Goal: Task Accomplishment & Management: Manage account settings

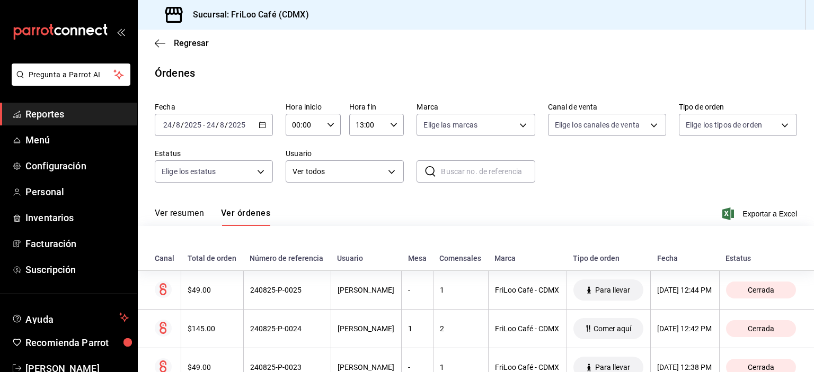
scroll to position [315, 0]
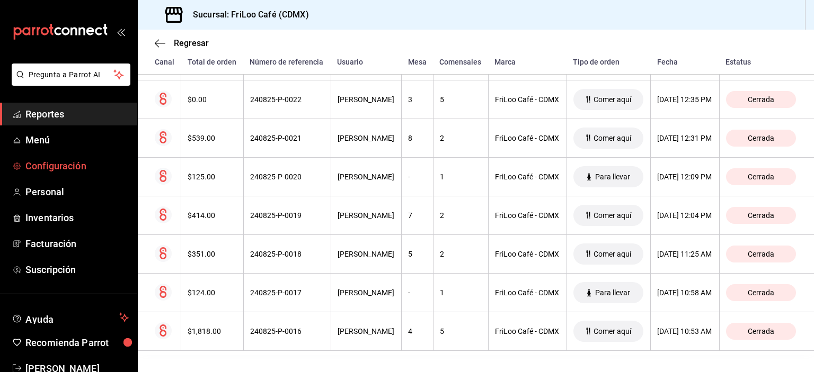
click at [48, 166] on span "Configuración" at bounding box center [76, 166] width 103 height 14
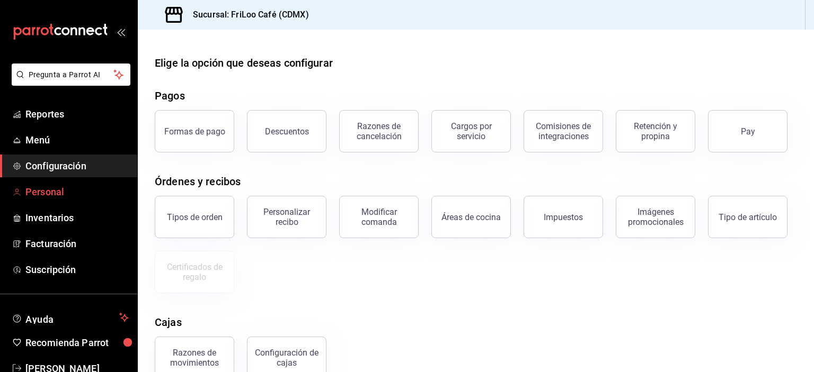
click at [46, 189] on span "Personal" at bounding box center [76, 192] width 103 height 14
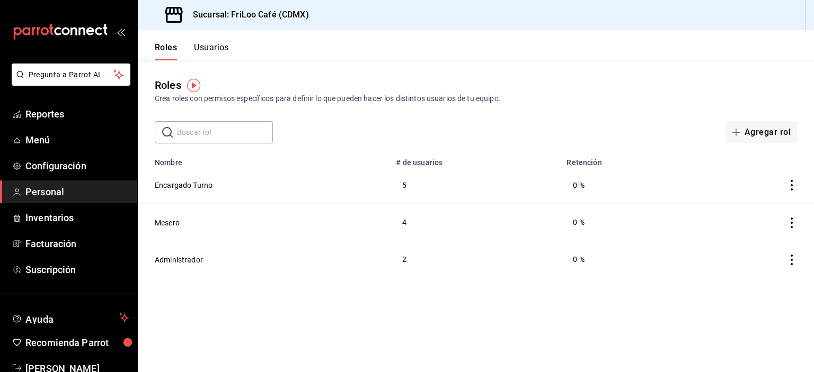
click at [203, 43] on button "Usuarios" at bounding box center [211, 51] width 35 height 18
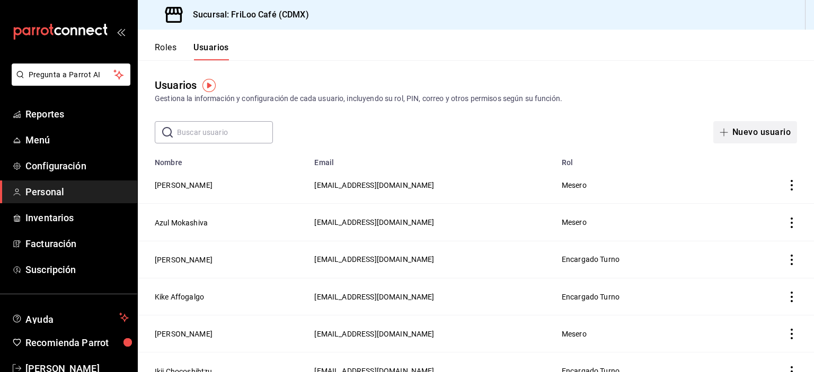
click at [737, 135] on button "Nuevo usuario" at bounding box center [755, 132] width 84 height 22
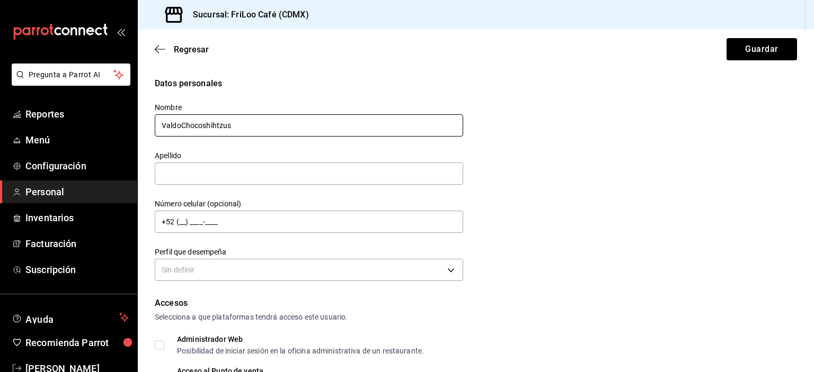
click at [182, 122] on input "ValdoChocoshihtzus" at bounding box center [309, 125] width 308 height 22
click at [237, 126] on input "ValdoChocoshihtzus" at bounding box center [309, 125] width 308 height 22
drag, startPoint x: 237, startPoint y: 126, endPoint x: 176, endPoint y: 126, distance: 60.9
click at [176, 126] on input "ValdoChocoshihtzus" at bounding box center [309, 125] width 308 height 22
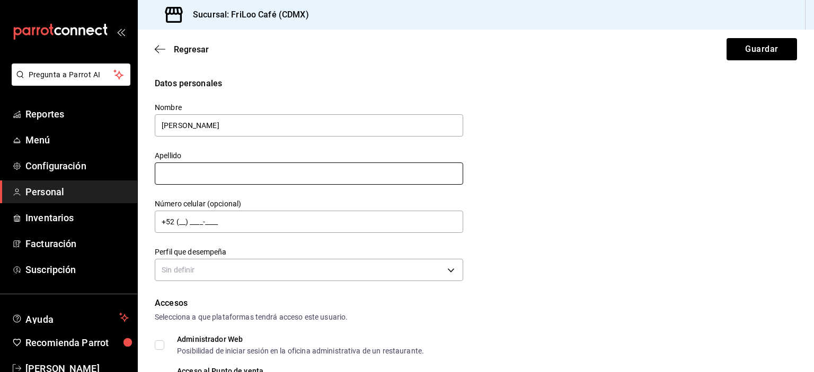
type input "[PERSON_NAME]"
click at [217, 173] on input "text" at bounding box center [309, 174] width 308 height 22
paste input "Chocoshihtzus"
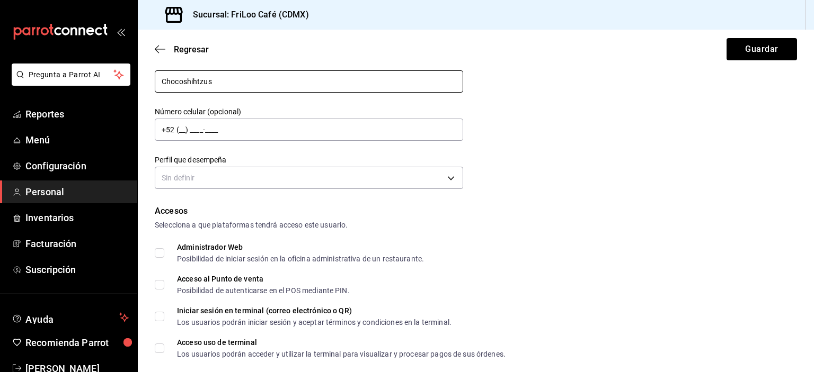
scroll to position [199, 0]
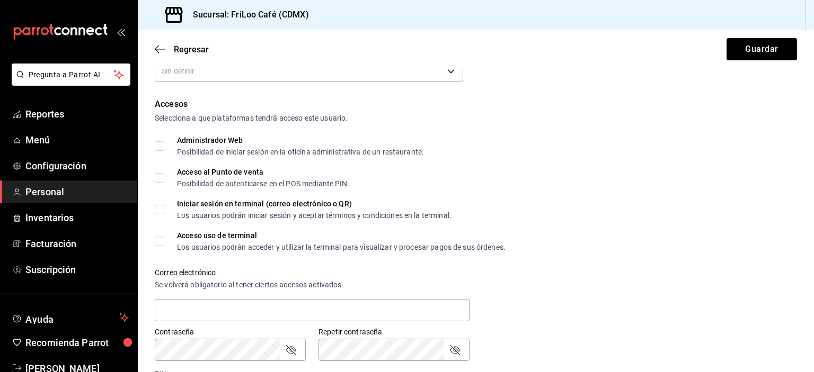
type input "Chocoshihtzus"
click at [162, 173] on input "Acceso al Punto de venta Posibilidad de autenticarse en el POS mediante PIN." at bounding box center [160, 178] width 10 height 10
checkbox input "true"
click at [162, 241] on input "Acceso uso de terminal Los usuarios podrán acceder y utilizar la terminal para …" at bounding box center [160, 242] width 10 height 10
checkbox input "true"
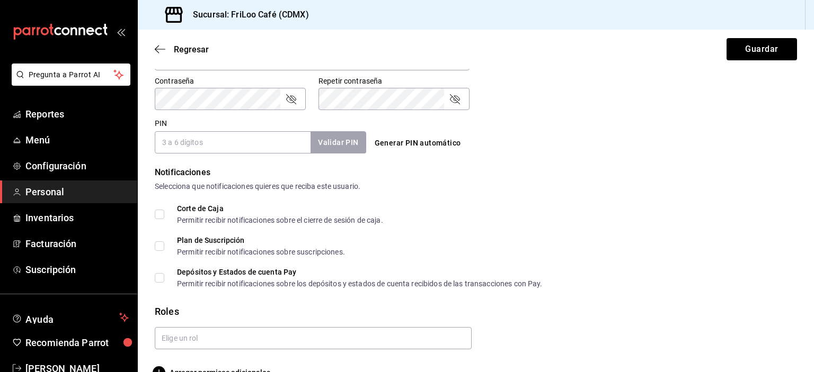
scroll to position [451, 0]
click at [261, 144] on input "PIN" at bounding box center [233, 142] width 156 height 22
type input "1573"
click at [354, 145] on button "Validar PIN" at bounding box center [337, 142] width 56 height 23
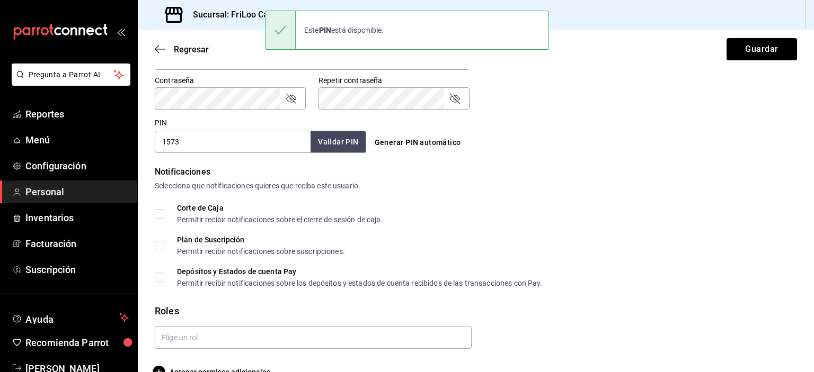
scroll to position [474, 0]
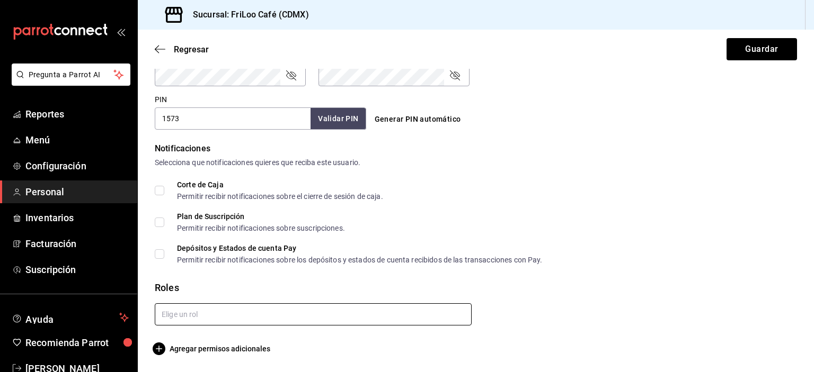
click at [202, 317] on input "text" at bounding box center [313, 314] width 317 height 22
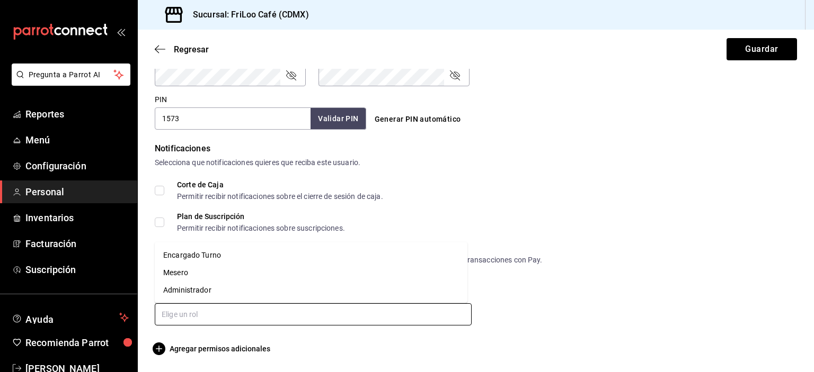
click at [205, 273] on li "Mesero" at bounding box center [311, 272] width 313 height 17
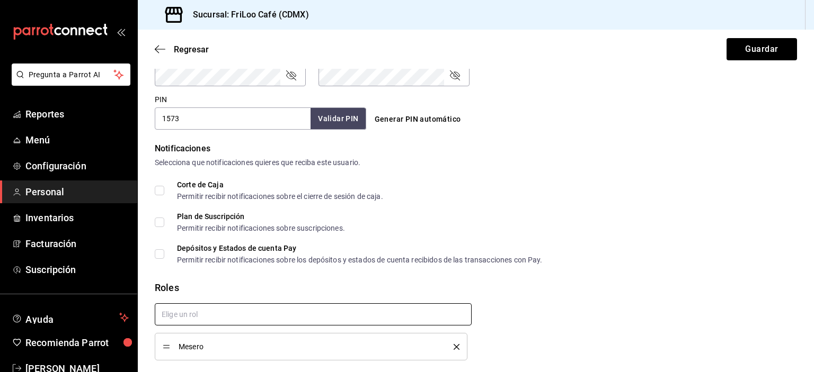
scroll to position [508, 0]
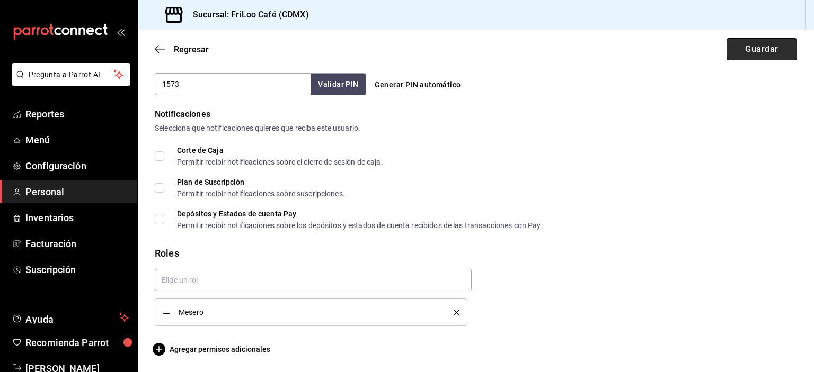
click at [760, 57] on button "Guardar" at bounding box center [761, 49] width 70 height 22
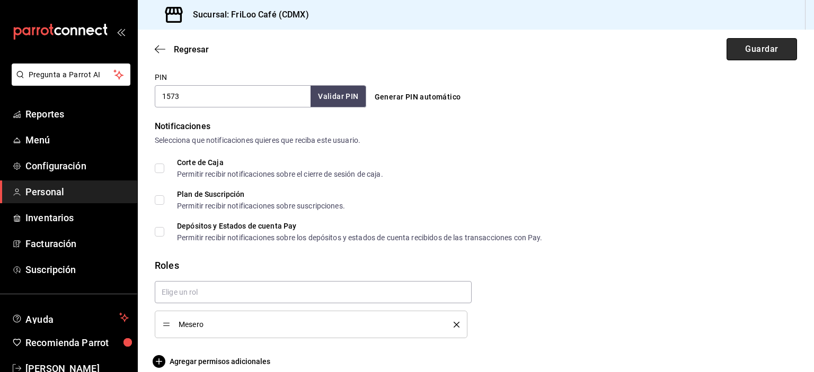
scroll to position [521, 0]
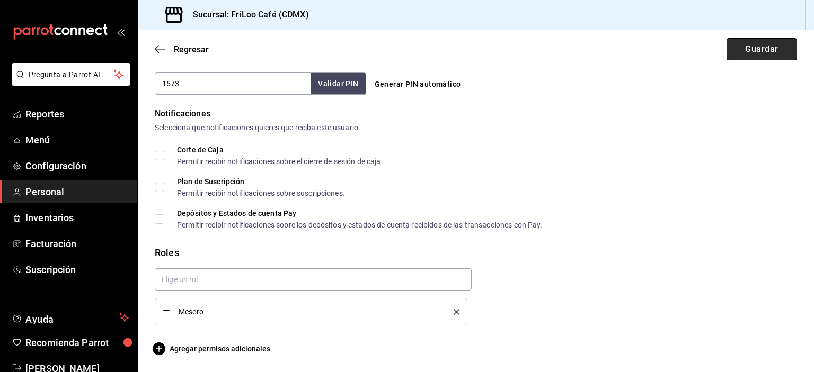
click at [753, 48] on button "Guardar" at bounding box center [761, 49] width 70 height 22
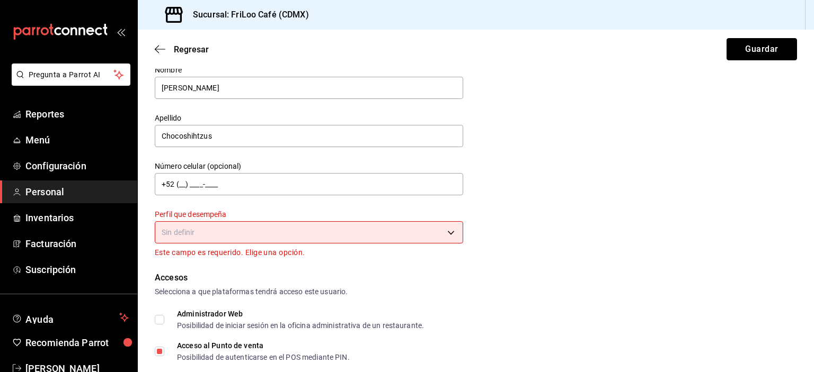
scroll to position [0, 0]
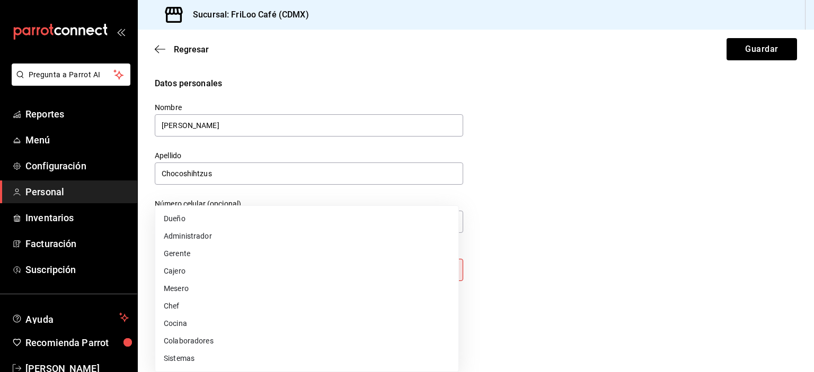
click at [377, 269] on body "Pregunta a Parrot AI Reportes Menú Configuración Personal Inventarios Facturaci…" at bounding box center [407, 186] width 814 height 372
click at [299, 296] on li "Mesero" at bounding box center [306, 288] width 303 height 17
type input "WAITER"
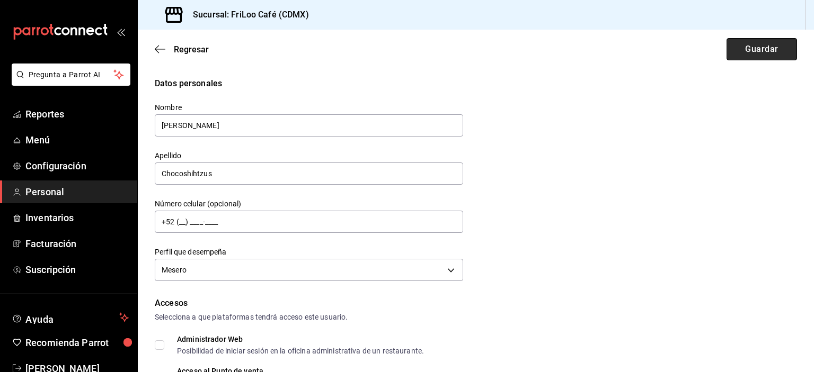
click at [756, 56] on button "Guardar" at bounding box center [761, 49] width 70 height 22
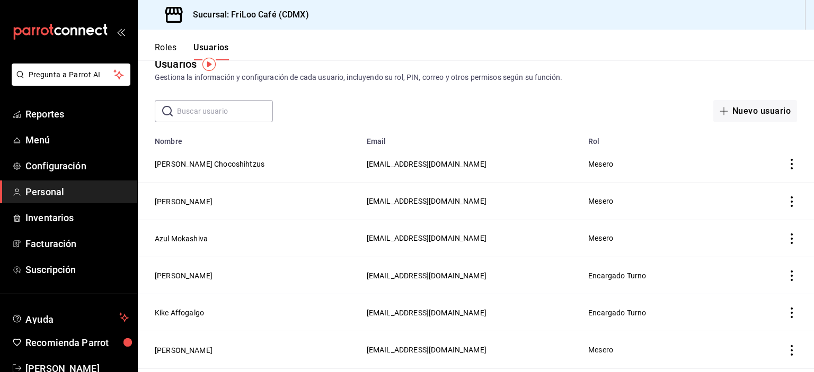
scroll to position [21, 0]
click at [203, 204] on button "[PERSON_NAME]" at bounding box center [184, 202] width 58 height 11
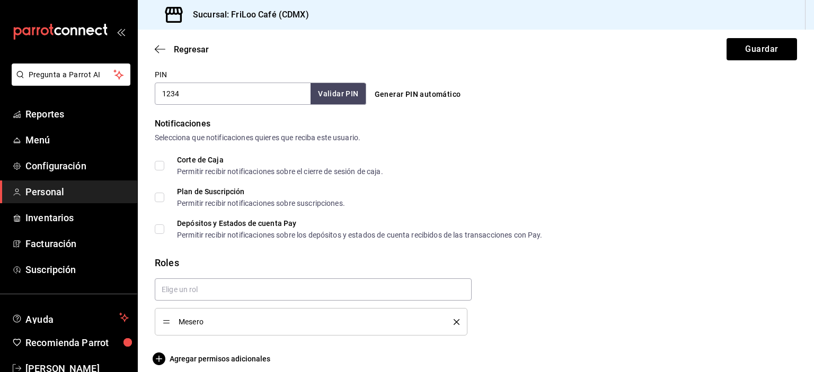
scroll to position [508, 0]
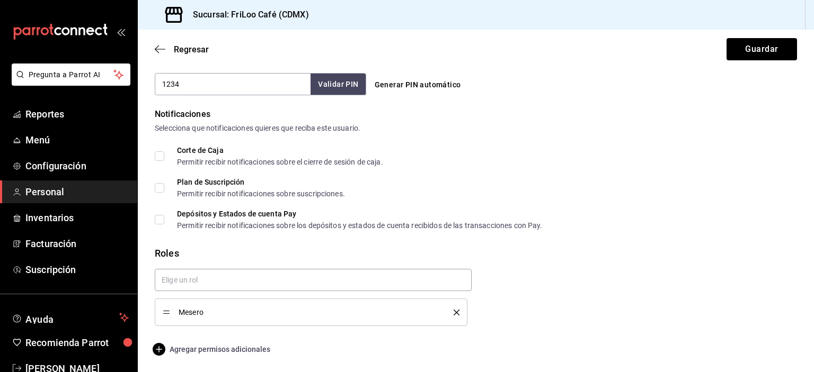
click at [222, 350] on span "Agregar permisos adicionales" at bounding box center [212, 349] width 115 height 13
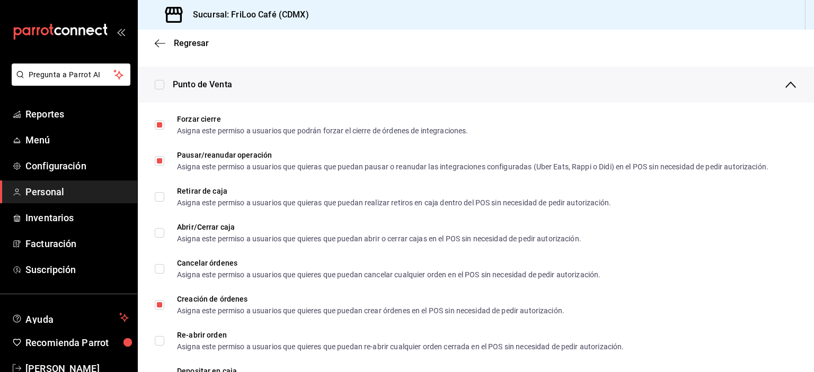
scroll to position [868, 0]
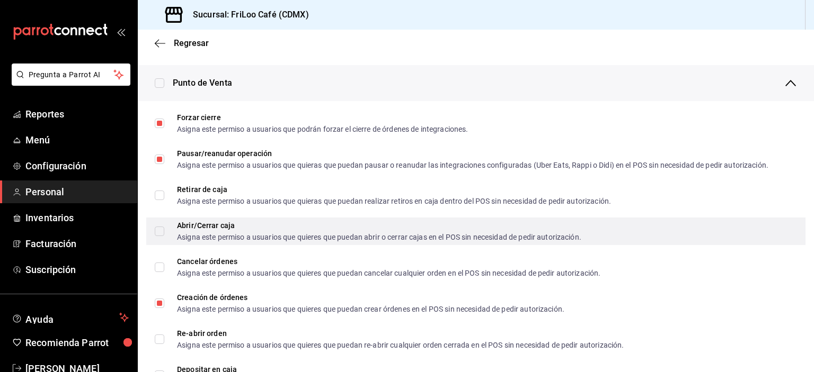
click at [155, 231] on input "Abrir/Cerrar caja Asigna este permiso a usuarios que quieres que puedan abrir o…" at bounding box center [160, 232] width 10 height 10
checkbox input "true"
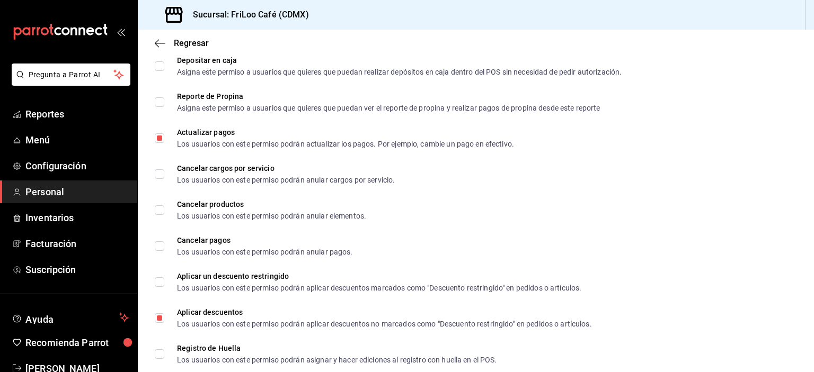
scroll to position [1177, 0]
click at [269, 254] on div "Los usuarios con este permiso podrán anular pagos." at bounding box center [265, 251] width 176 height 7
click at [164, 251] on input "Cancelar pagos Los usuarios con este permiso podrán anular pagos." at bounding box center [160, 246] width 10 height 10
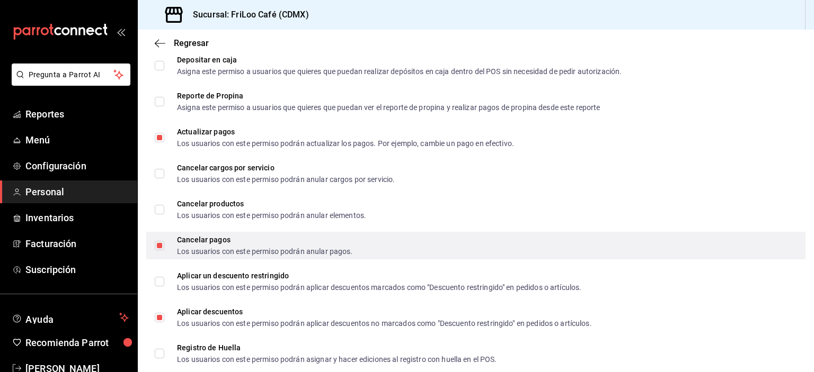
click at [157, 246] on input "Cancelar pagos Los usuarios con este permiso podrán anular pagos." at bounding box center [160, 246] width 10 height 10
checkbox input "false"
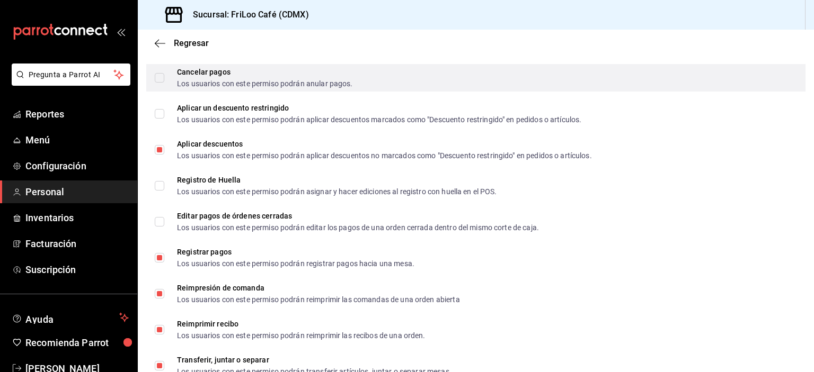
scroll to position [1345, 0]
click at [157, 246] on div "Registrar pagos Los usuarios con este permiso podrán registrar pagos hacia una …" at bounding box center [475, 258] width 659 height 28
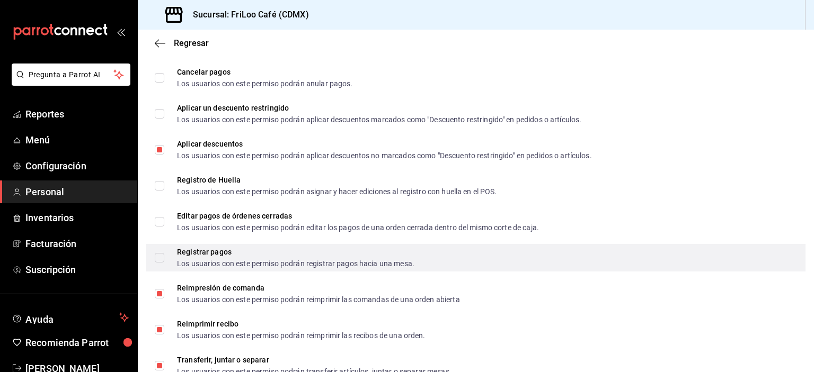
click at [155, 256] on input "Registrar pagos Los usuarios con este permiso podrán registrar pagos hacia una …" at bounding box center [160, 258] width 10 height 10
checkbox input "true"
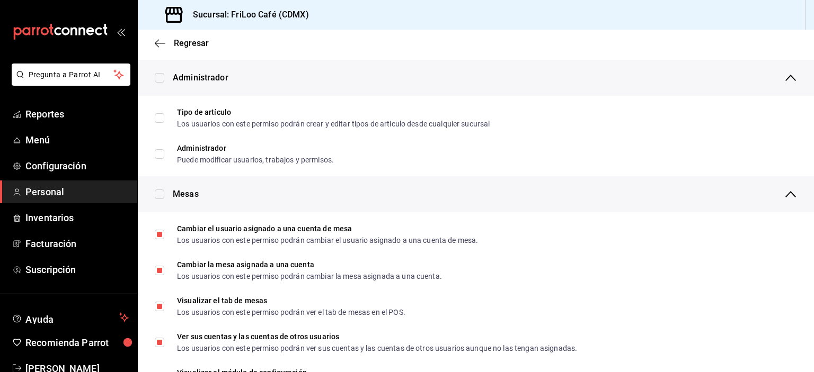
scroll to position [0, 0]
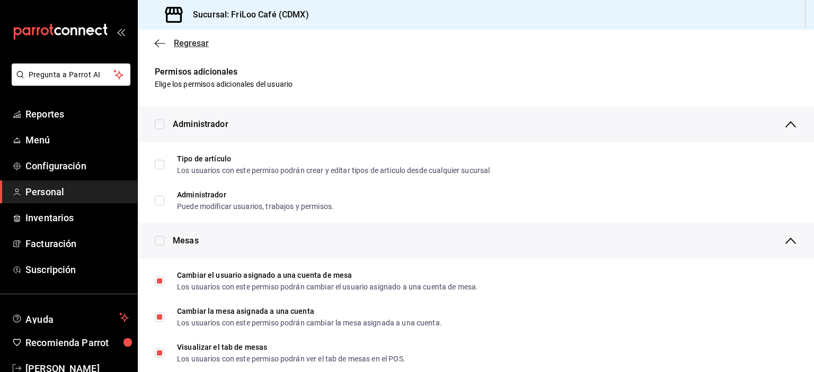
click at [159, 39] on icon "button" at bounding box center [160, 44] width 11 height 10
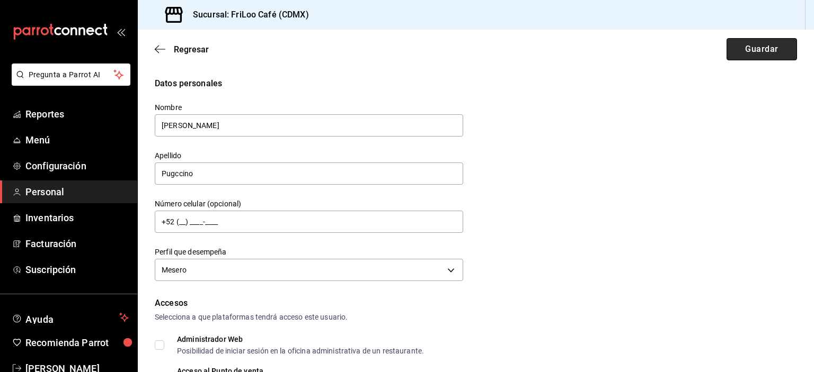
click at [762, 54] on button "Guardar" at bounding box center [761, 49] width 70 height 22
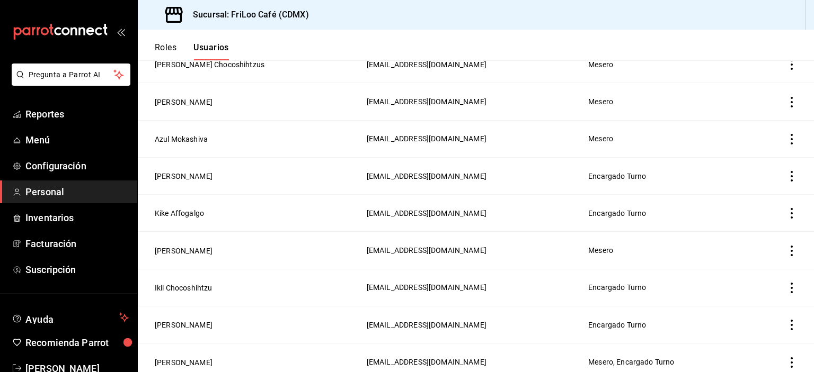
scroll to position [122, 0]
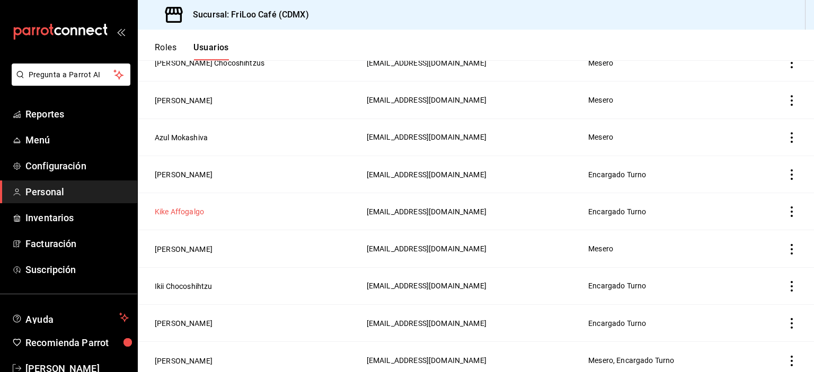
click at [177, 211] on button "Kike Affogalgo" at bounding box center [179, 212] width 49 height 11
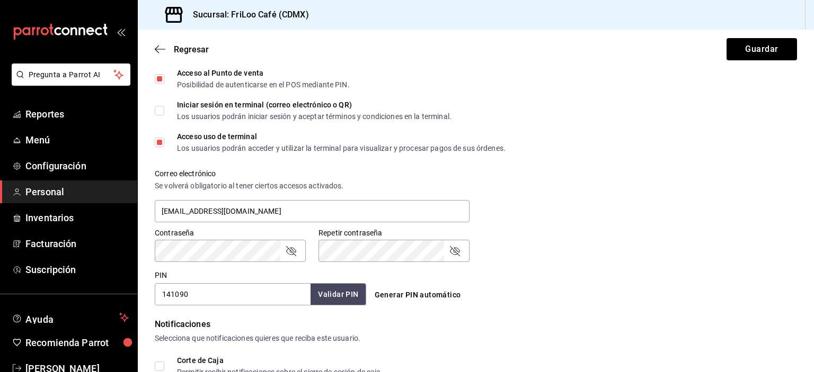
scroll to position [299, 0]
click at [161, 44] on span "Regresar" at bounding box center [182, 49] width 54 height 10
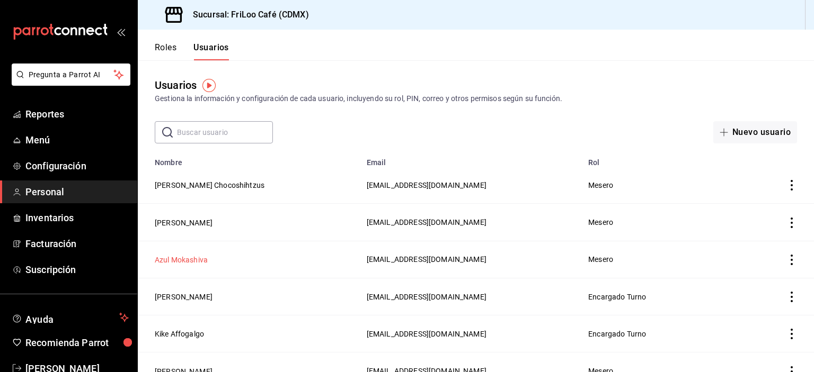
click at [178, 264] on button "Azul Mokashiva" at bounding box center [181, 260] width 53 height 11
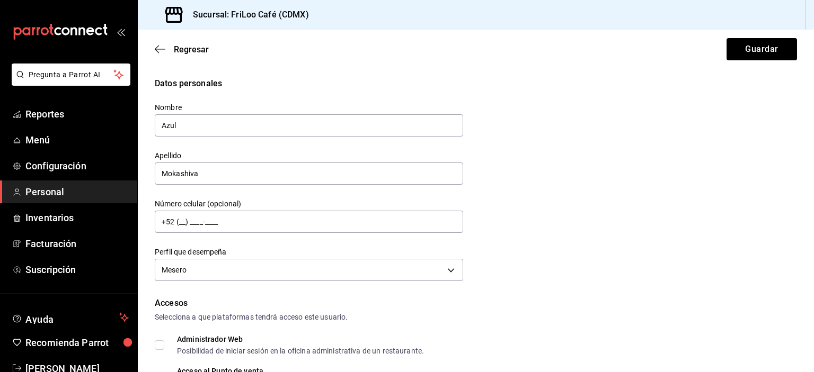
click at [151, 50] on div "Regresar Guardar" at bounding box center [476, 49] width 676 height 39
click at [161, 48] on icon "button" at bounding box center [160, 49] width 11 height 10
